Goal: Information Seeking & Learning: Learn about a topic

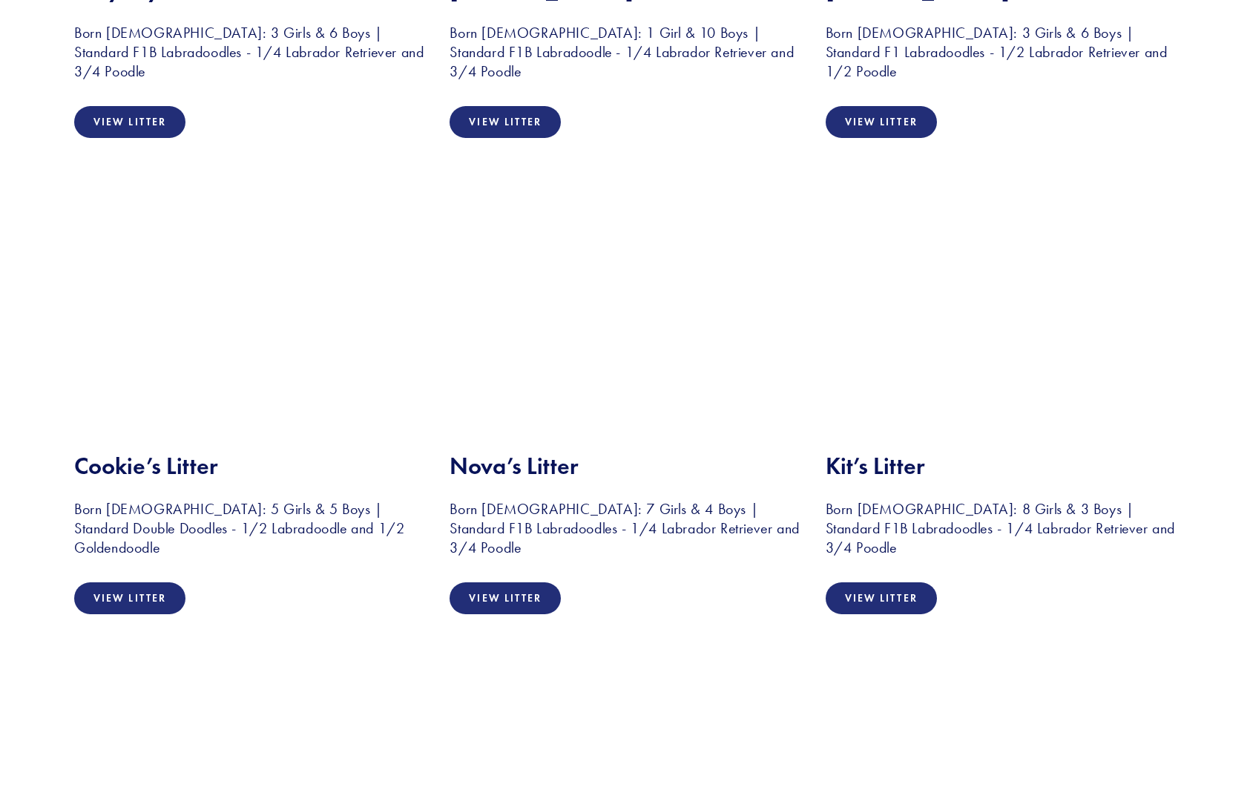
scroll to position [1629, 0]
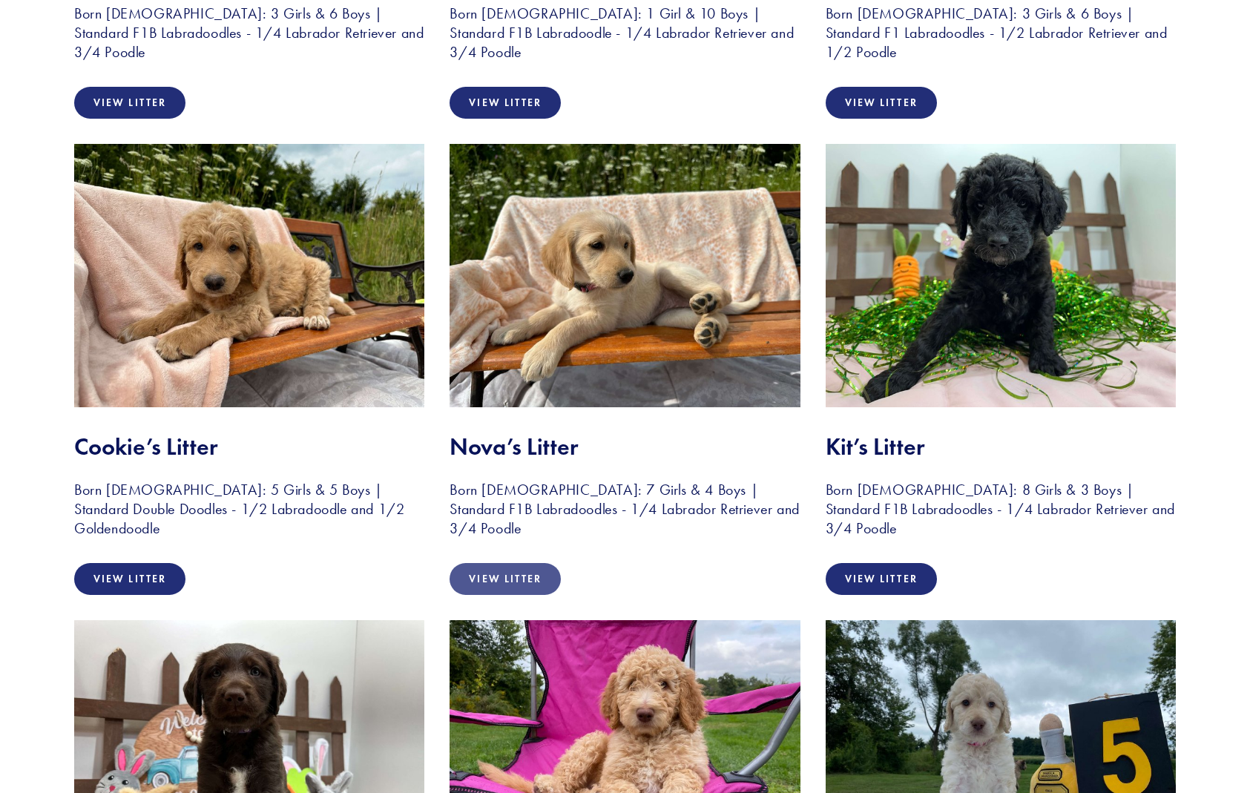
click at [490, 563] on link "View Litter" at bounding box center [504, 579] width 111 height 32
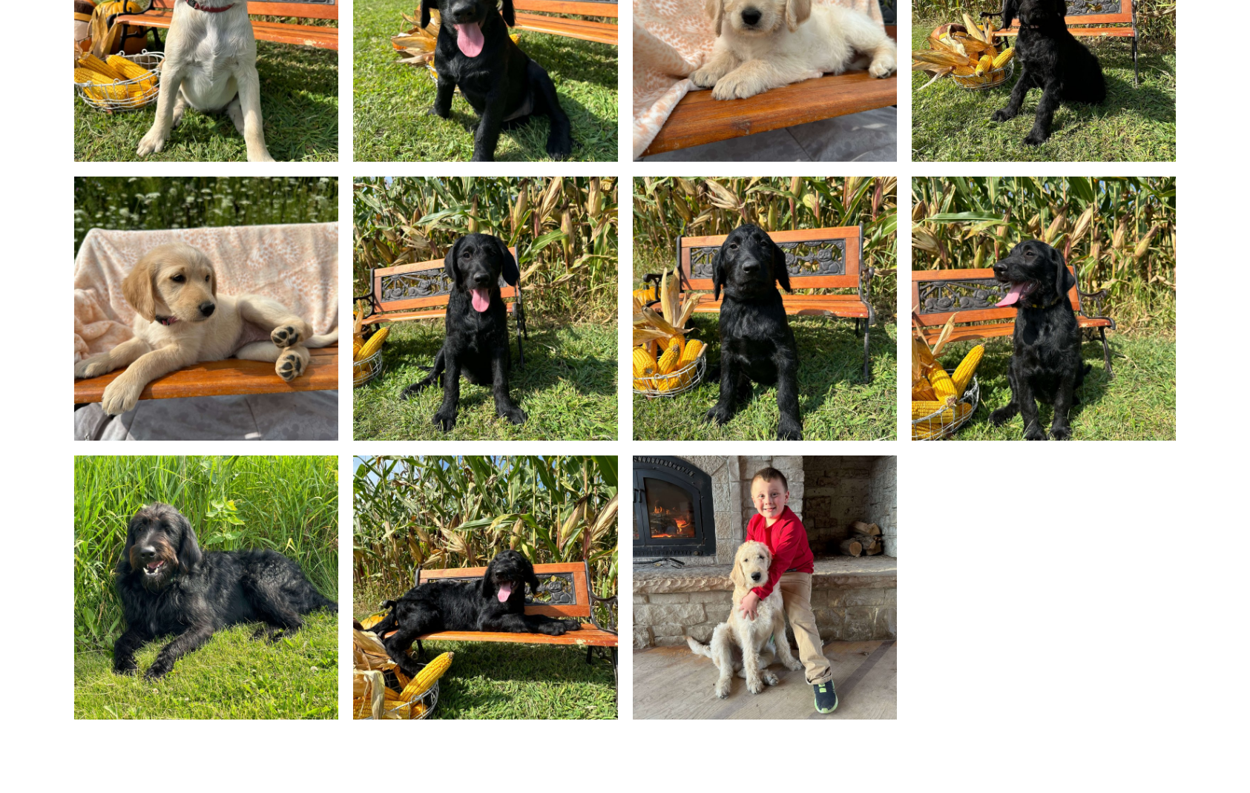
scroll to position [1649, 0]
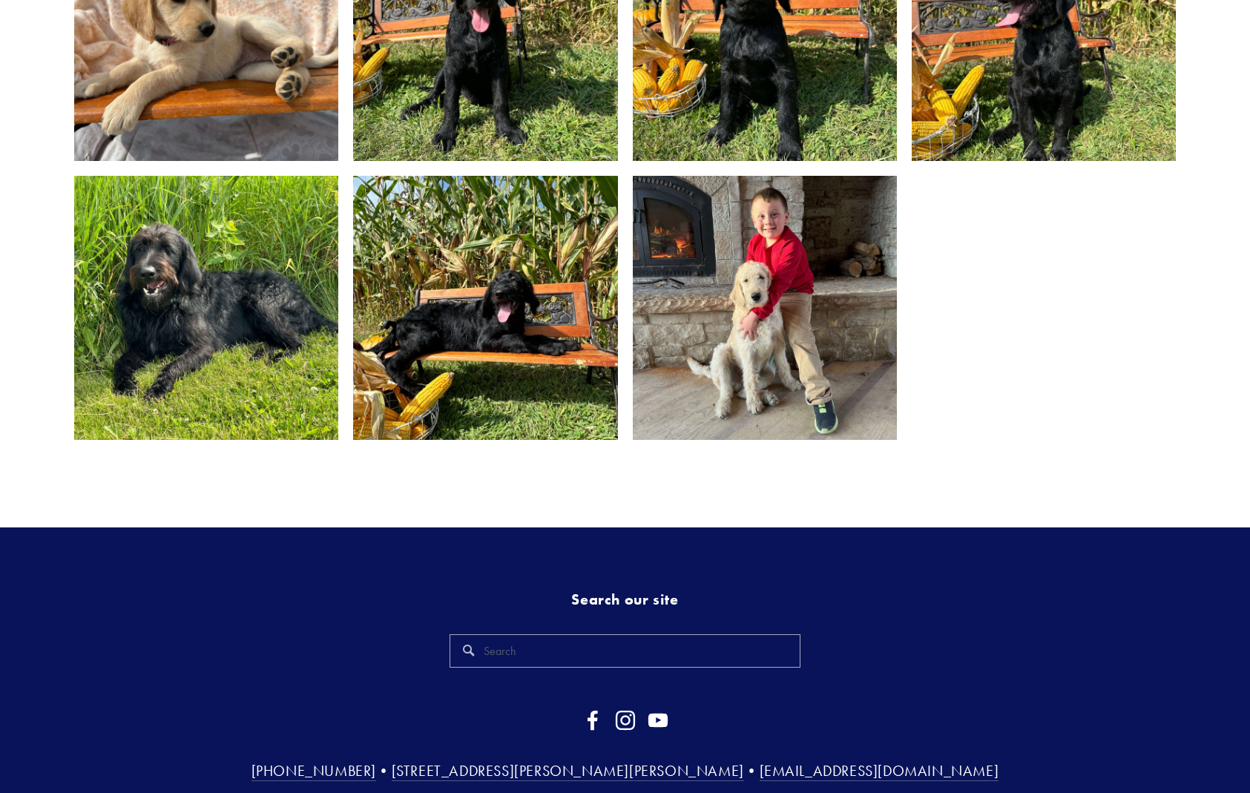
click at [172, 281] on img at bounding box center [206, 308] width 352 height 264
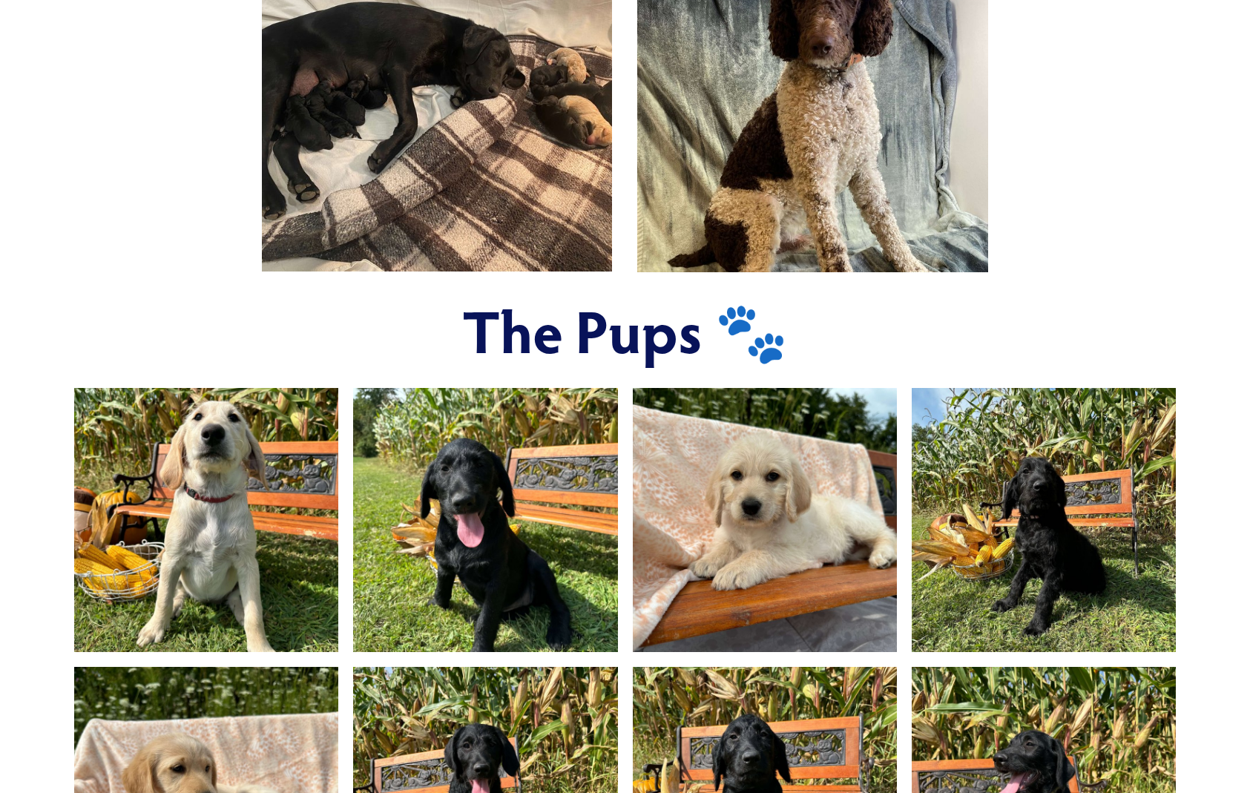
scroll to position [739, 0]
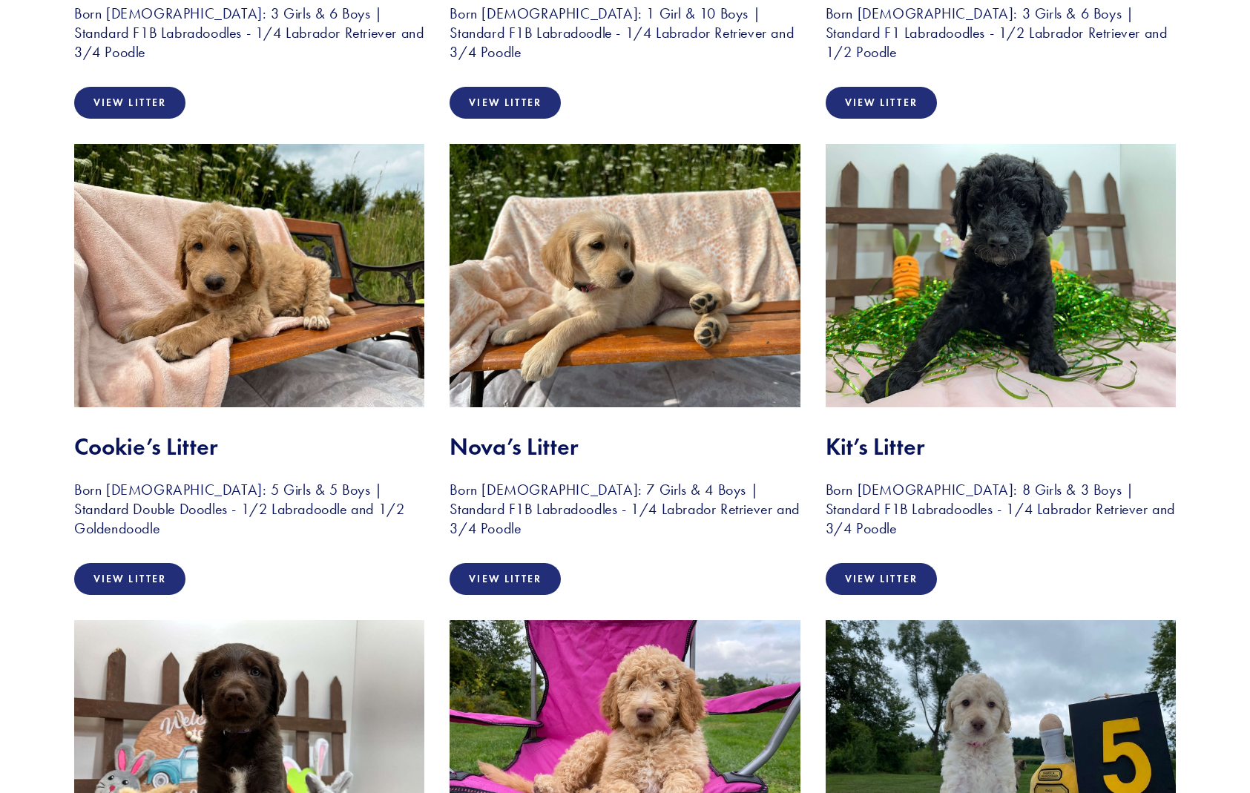
click at [974, 317] on img at bounding box center [1000, 275] width 350 height 263
click at [886, 577] on link "View Litter" at bounding box center [880, 579] width 111 height 32
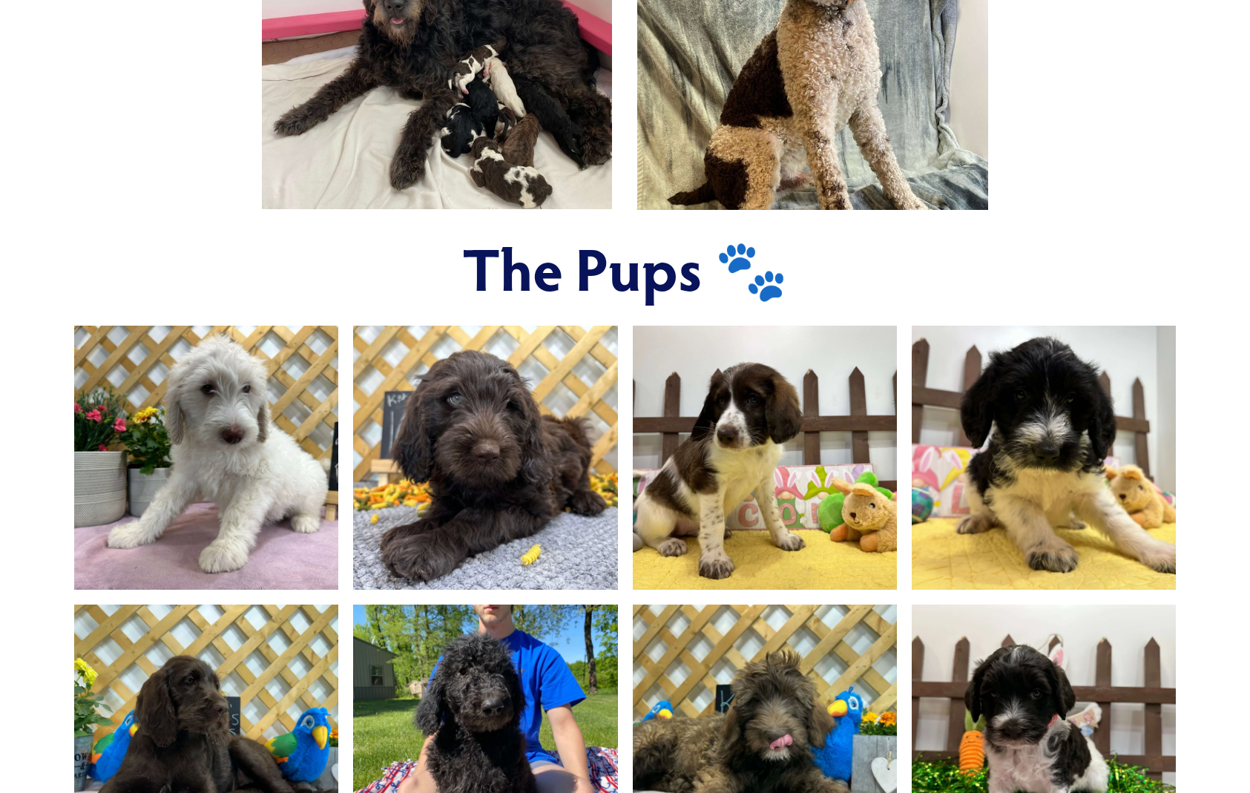
scroll to position [449, 0]
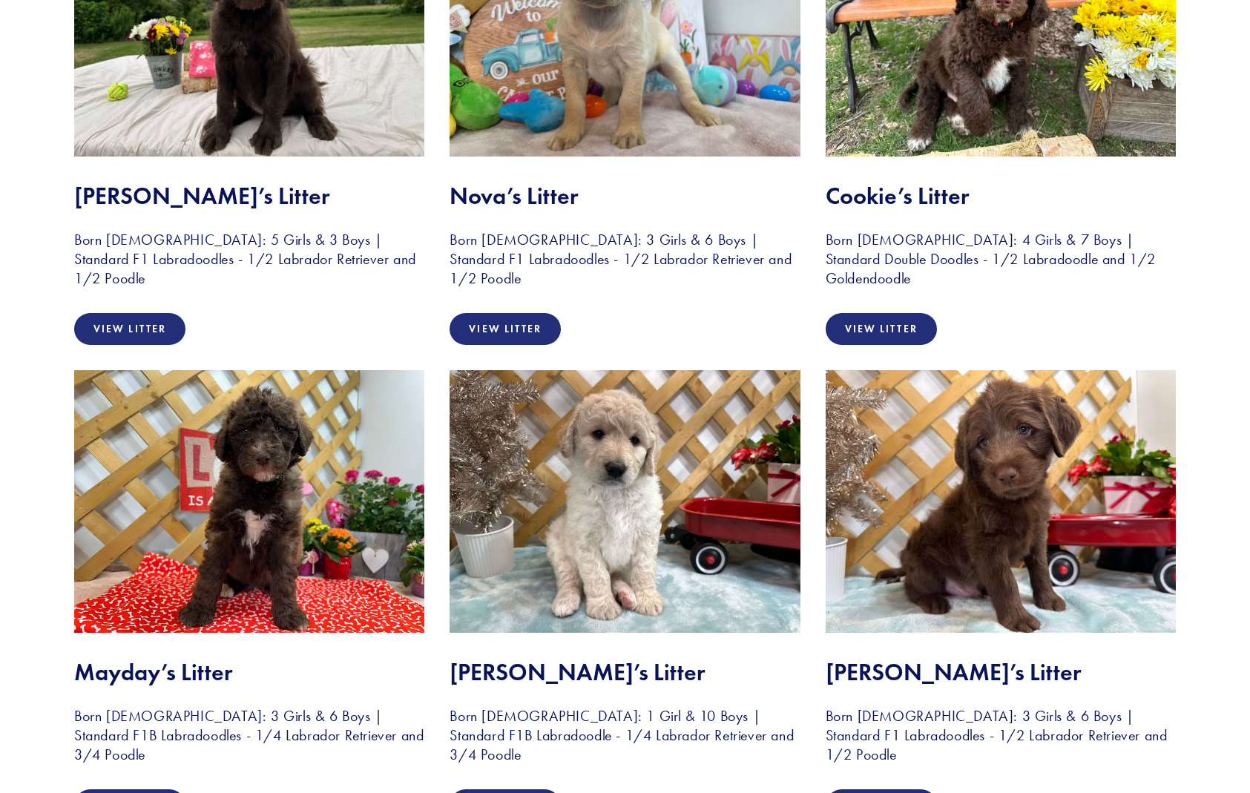
scroll to position [679, 0]
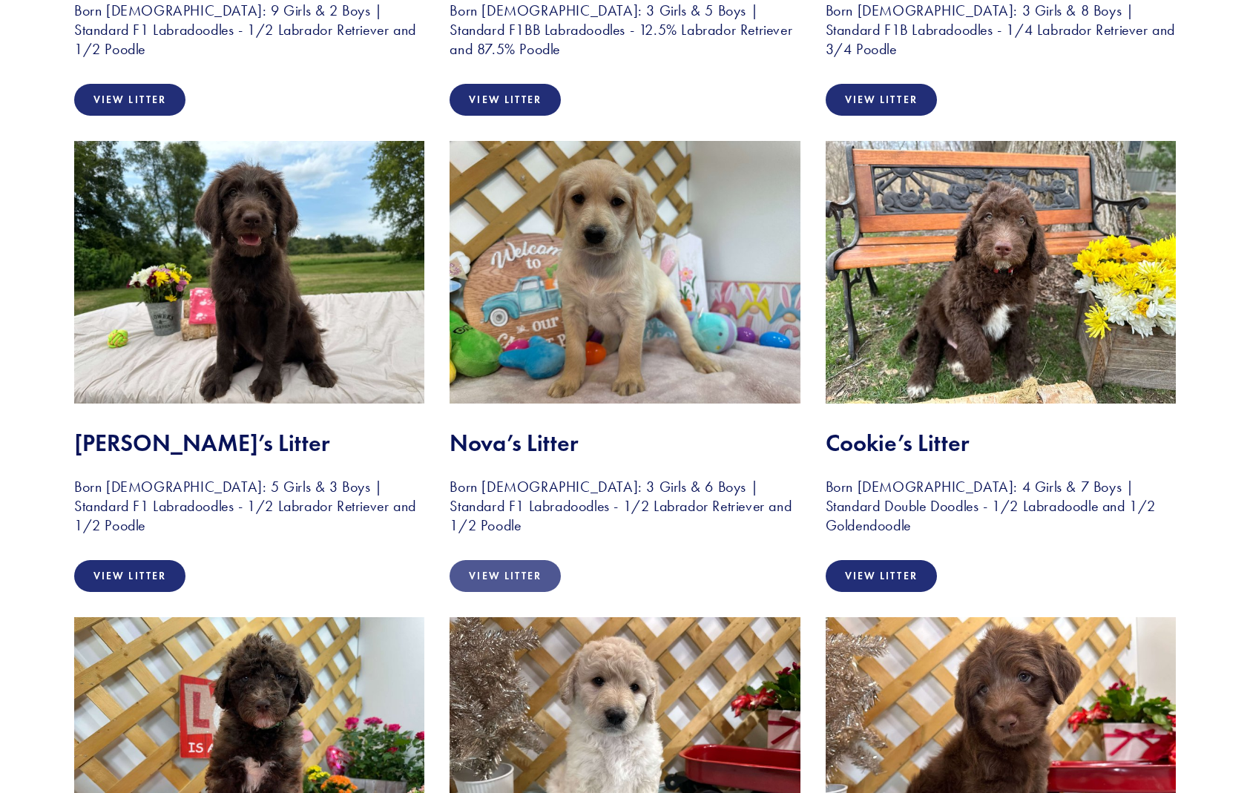
click at [524, 572] on link "View Litter" at bounding box center [504, 576] width 111 height 32
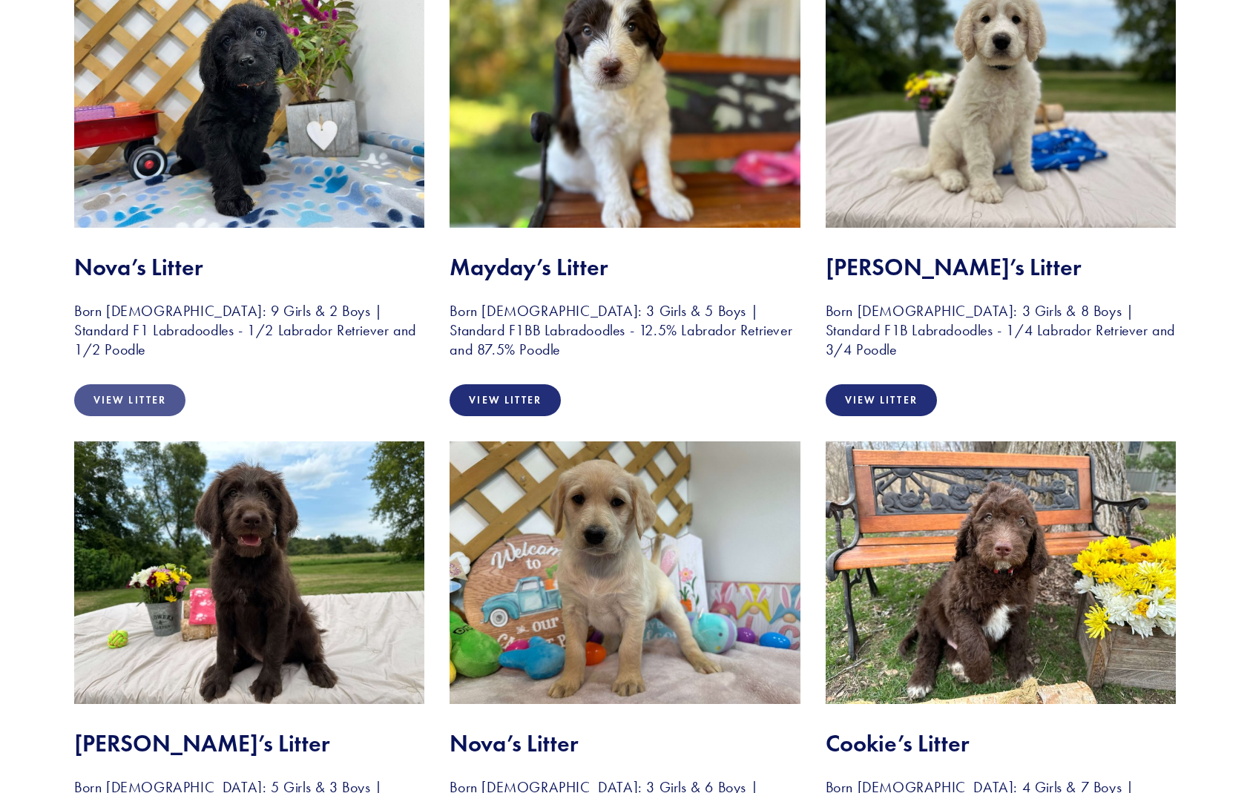
click at [152, 384] on link "View Litter" at bounding box center [129, 400] width 111 height 32
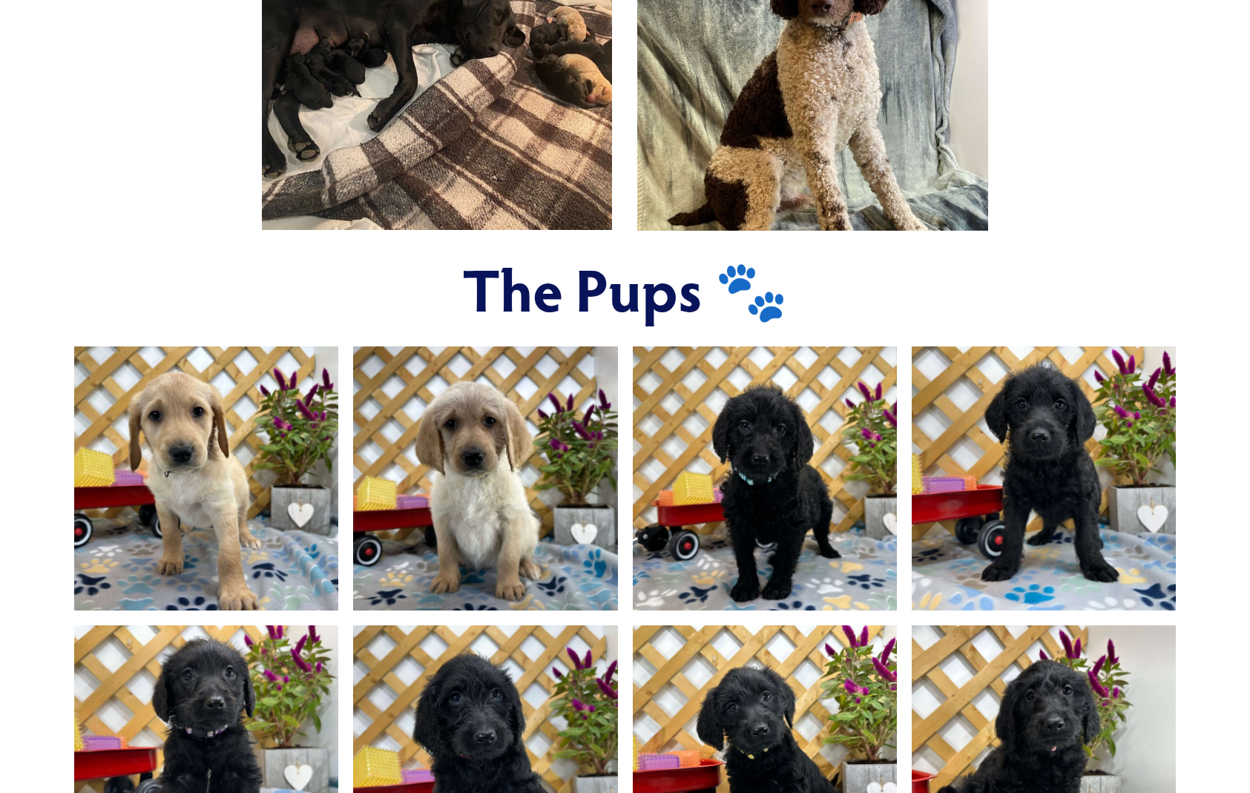
scroll to position [735, 0]
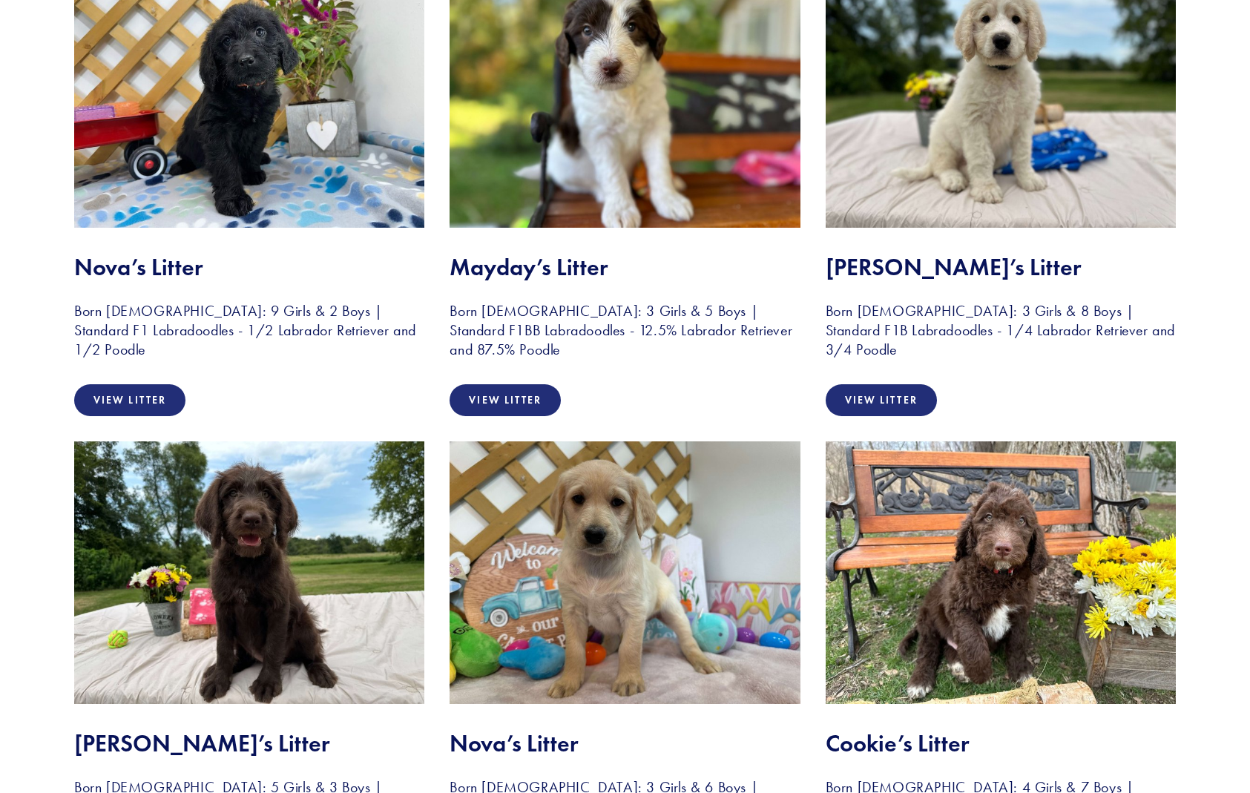
click at [627, 92] on img at bounding box center [624, 96] width 350 height 263
click at [882, 384] on link "View Litter" at bounding box center [880, 400] width 111 height 32
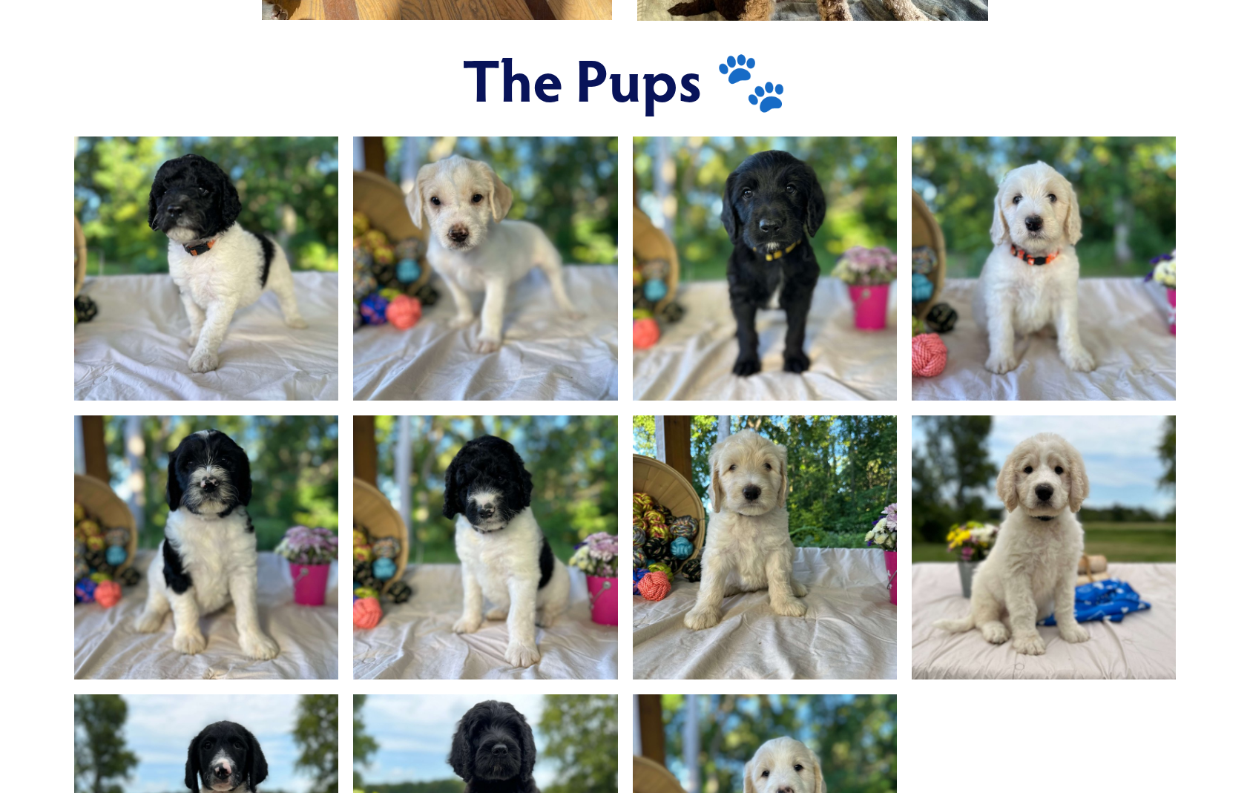
scroll to position [1126, 0]
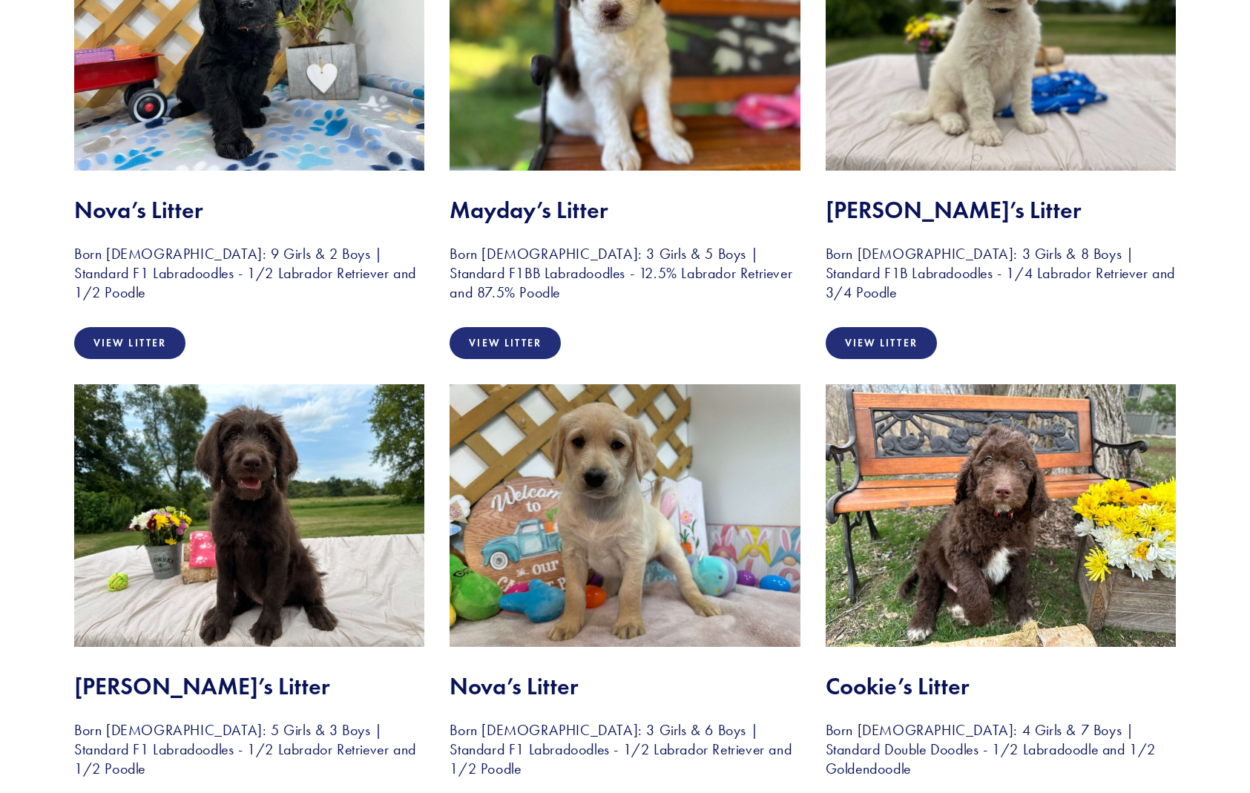
scroll to position [622, 0]
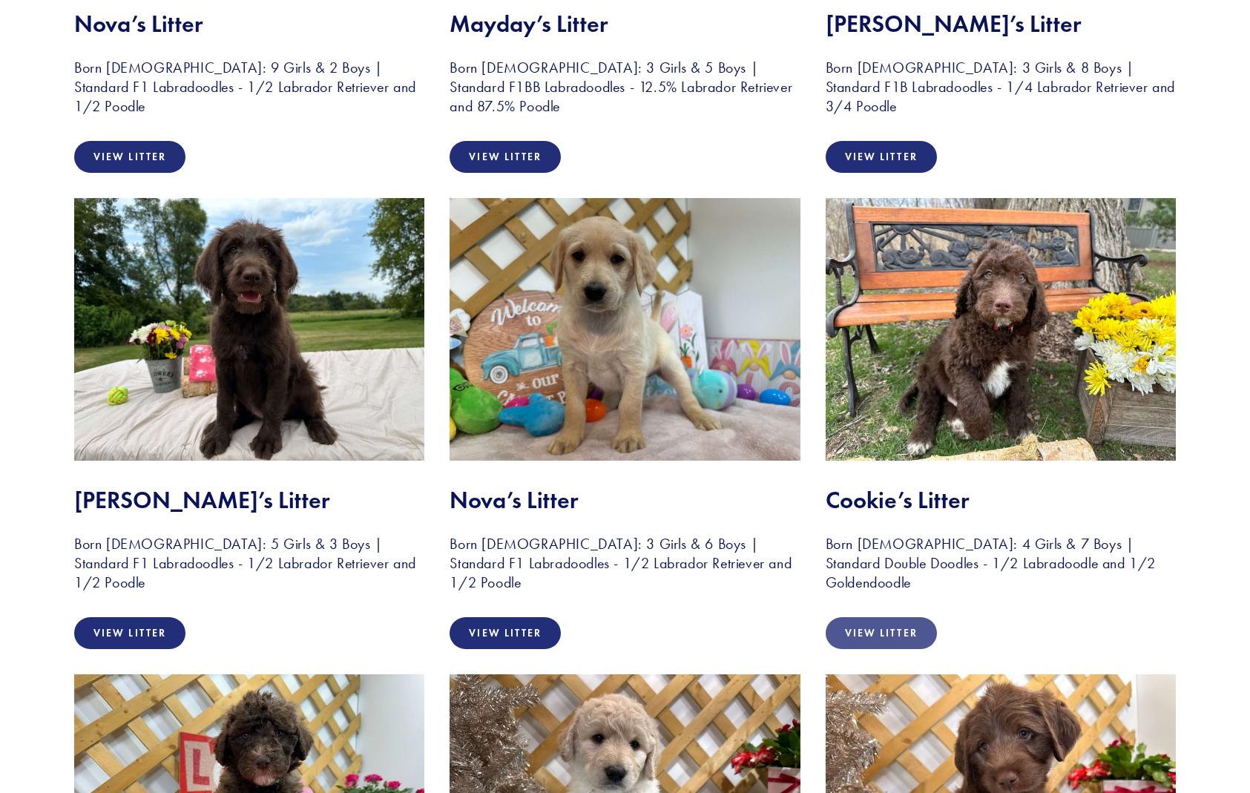
click at [879, 627] on link "View Litter" at bounding box center [880, 633] width 111 height 32
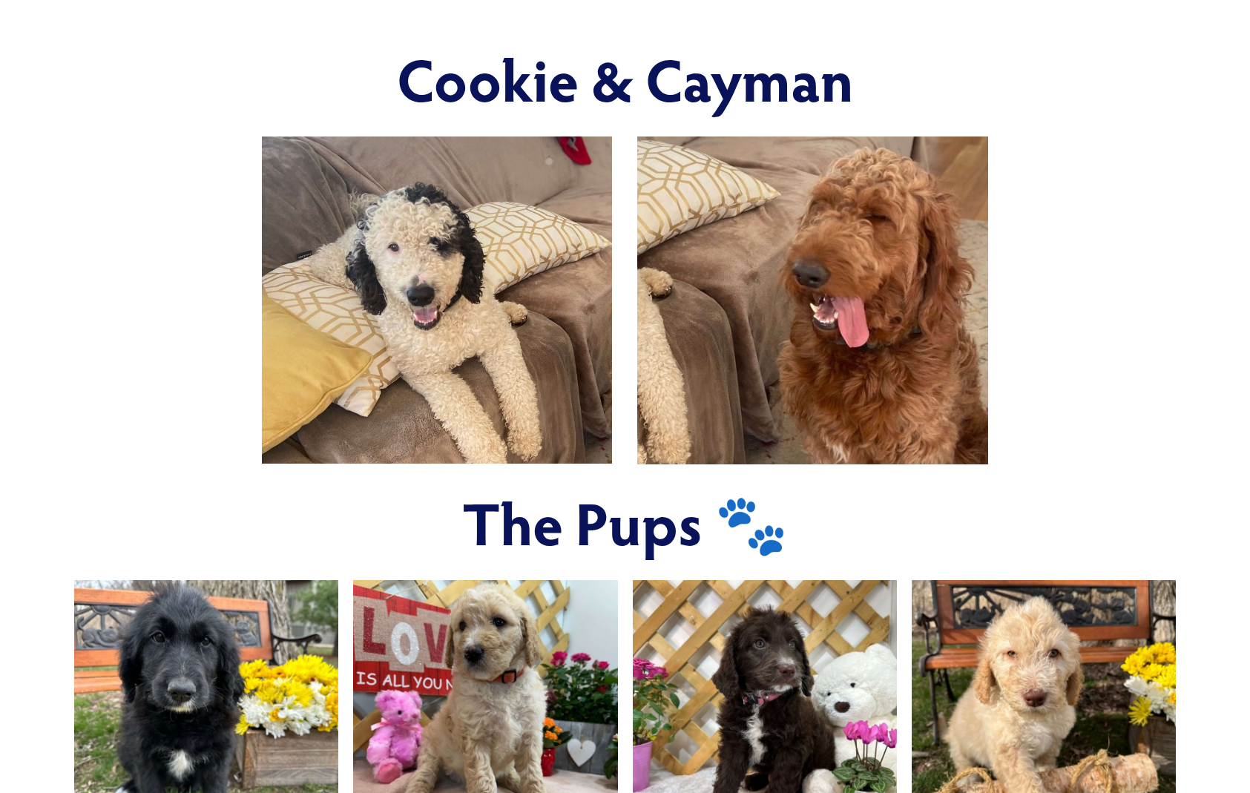
scroll to position [682, 0]
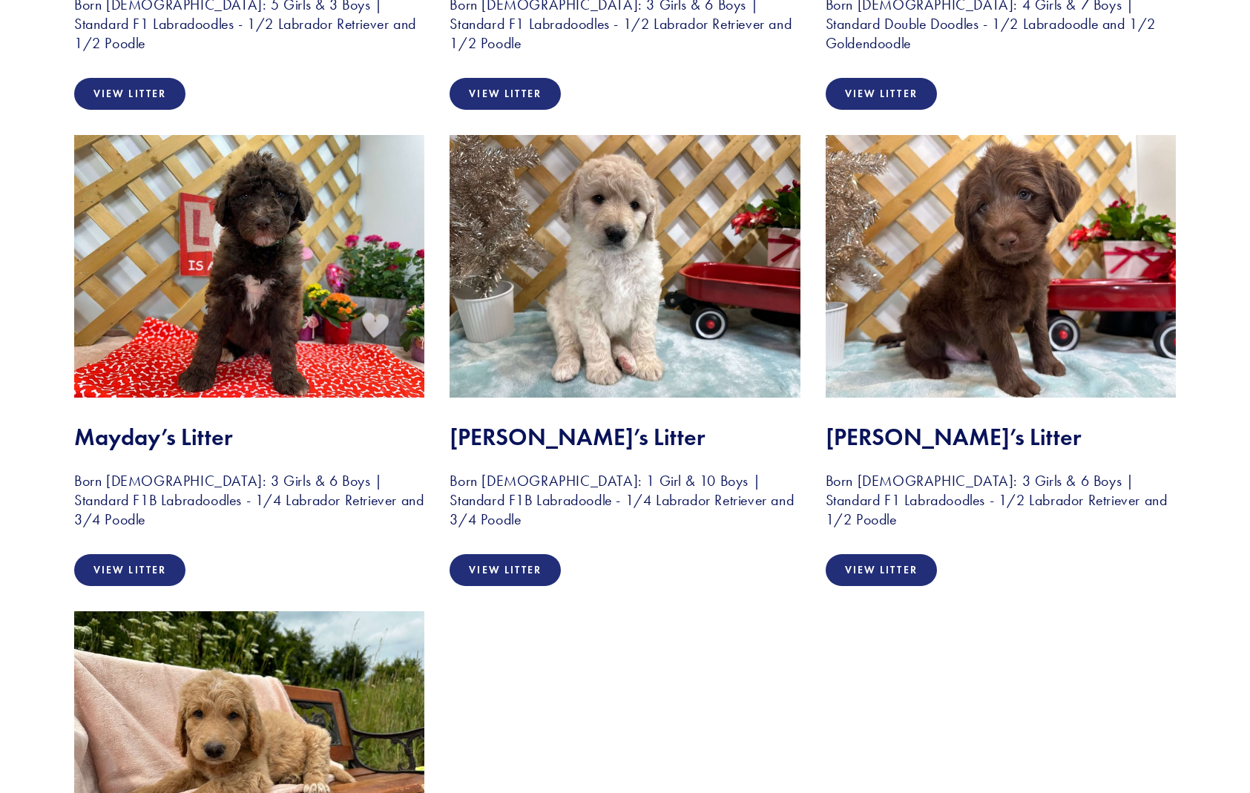
scroll to position [1365, 0]
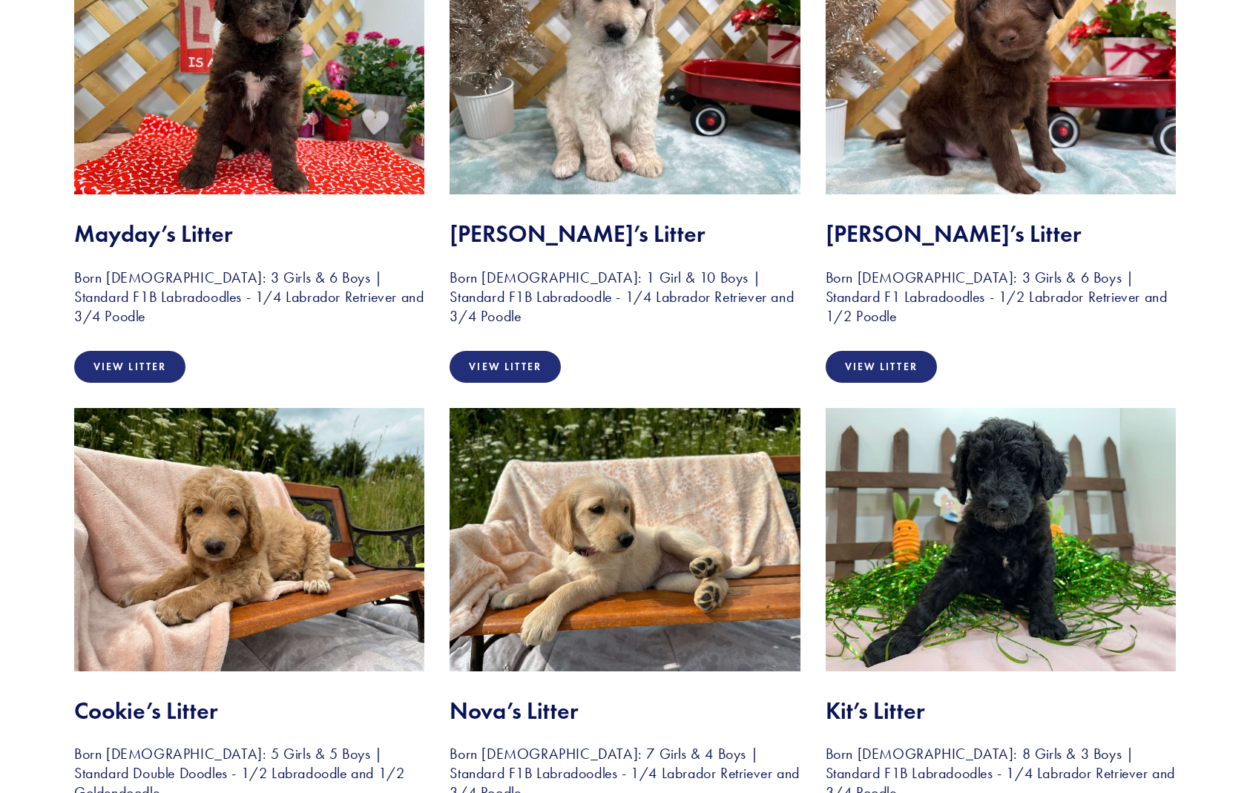
click at [250, 615] on img at bounding box center [249, 539] width 350 height 263
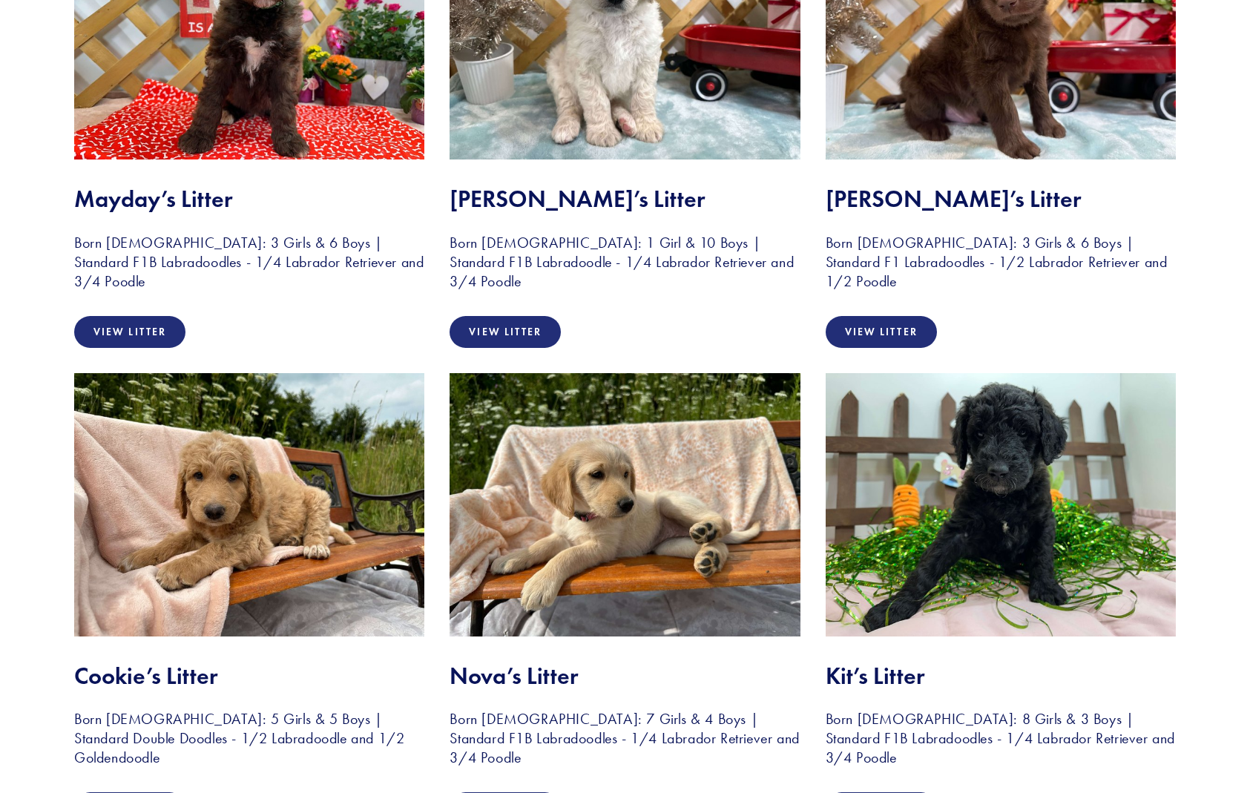
scroll to position [1603, 0]
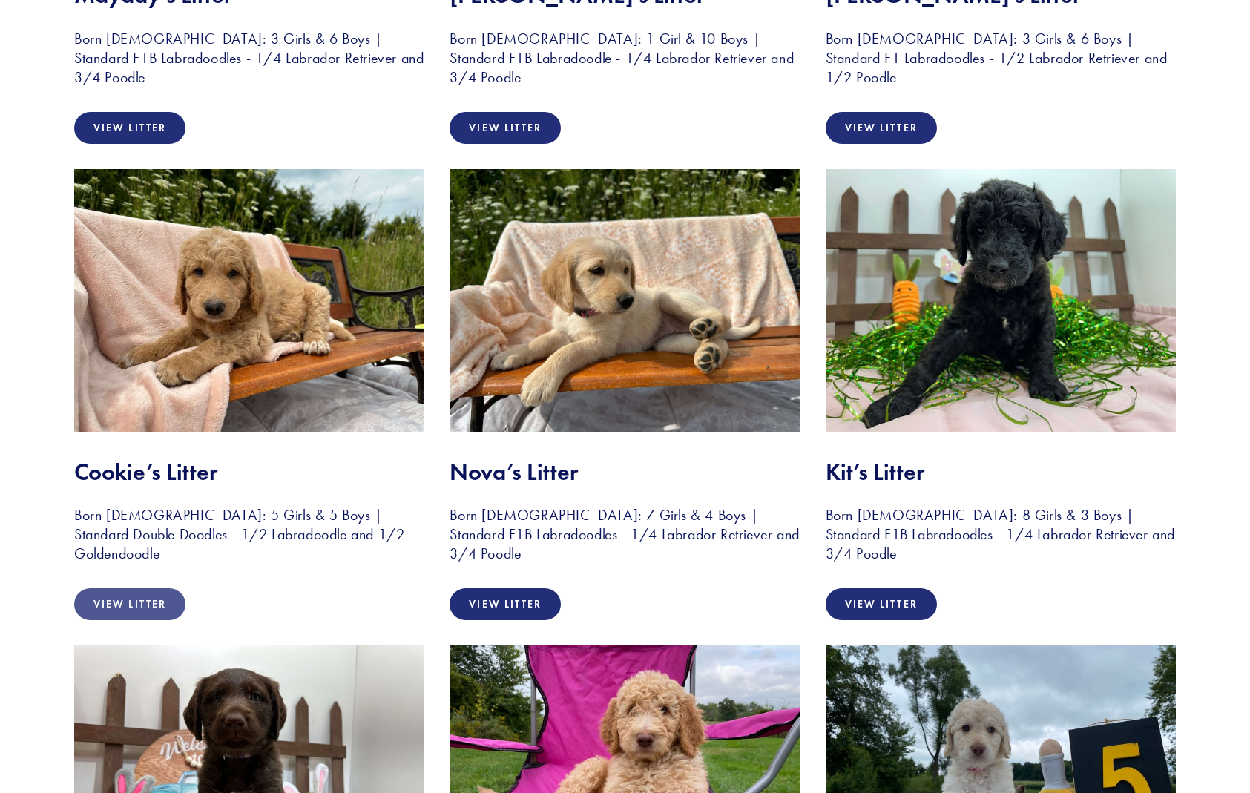
click at [125, 604] on link "View Litter" at bounding box center [129, 604] width 111 height 32
